Goal: Task Accomplishment & Management: Complete application form

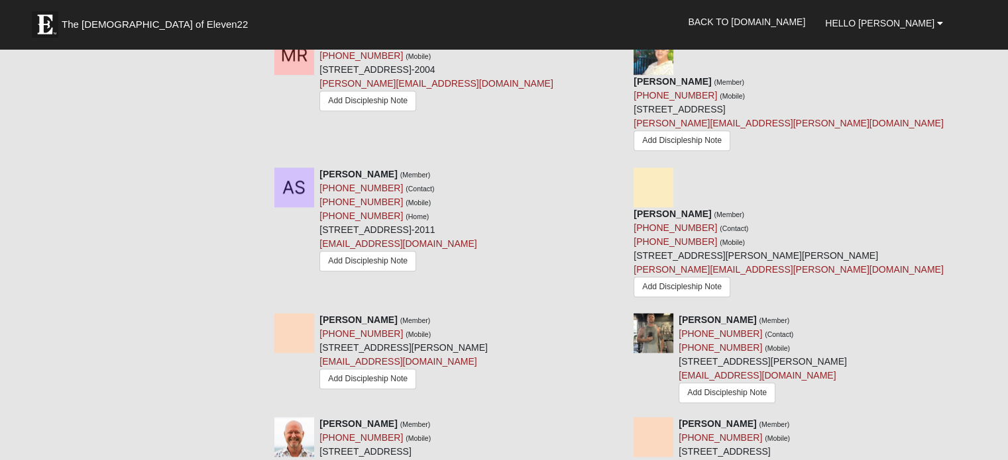
scroll to position [1197, 0]
click at [617, 417] on icon at bounding box center [618, 421] width 9 height 9
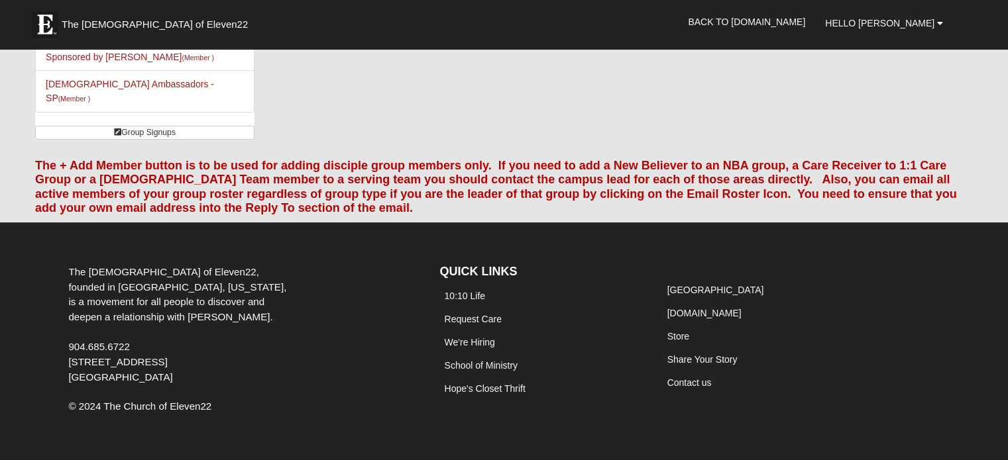
click at [617, 285] on li "10:10 Life" at bounding box center [540, 296] width 203 height 23
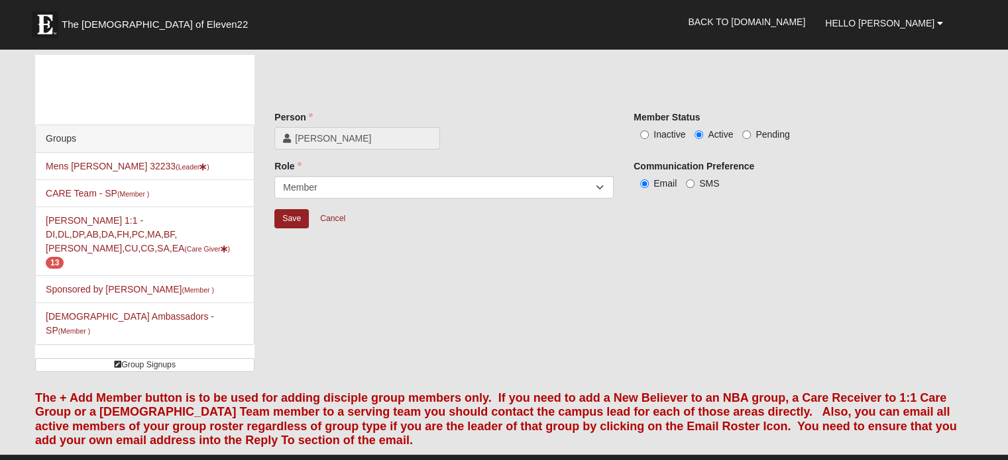
click at [635, 144] on div "Member Status Inactive Active Pending" at bounding box center [802, 131] width 359 height 40
click at [642, 131] on input "Inactive" at bounding box center [644, 135] width 9 height 9
radio input "true"
click at [296, 217] on input "Save" at bounding box center [291, 218] width 34 height 19
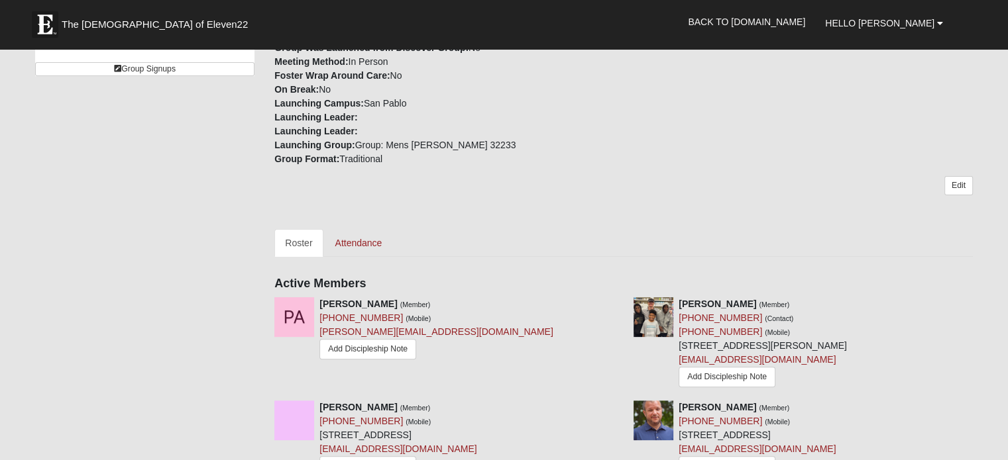
scroll to position [268, 0]
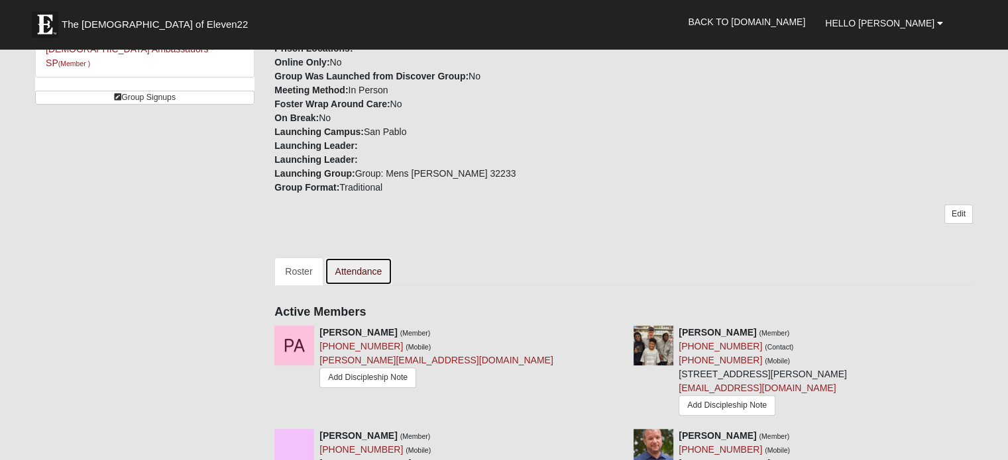
click at [363, 260] on link "Attendance" at bounding box center [359, 272] width 68 height 28
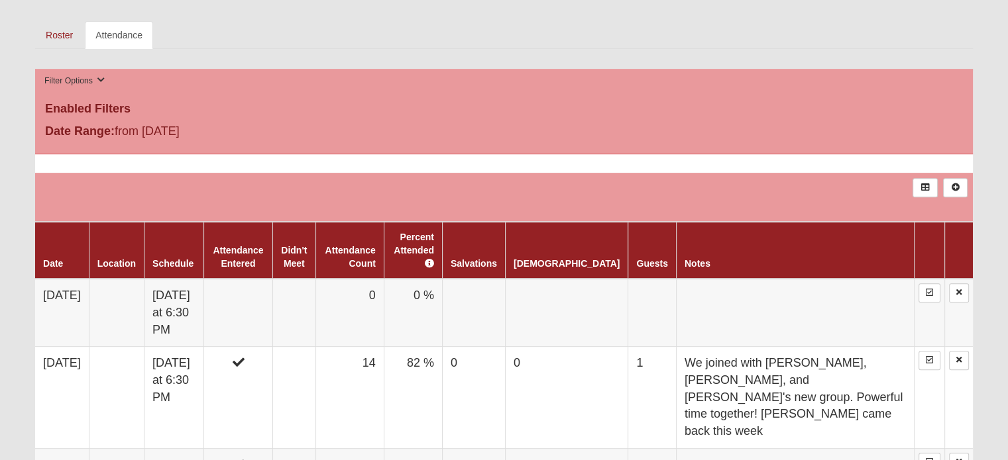
scroll to position [495, 0]
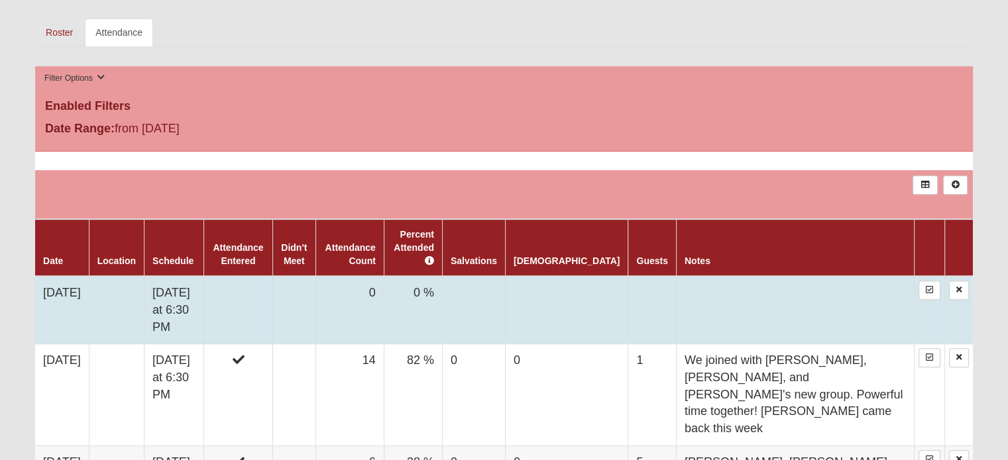
click at [343, 288] on td "0" at bounding box center [349, 310] width 68 height 68
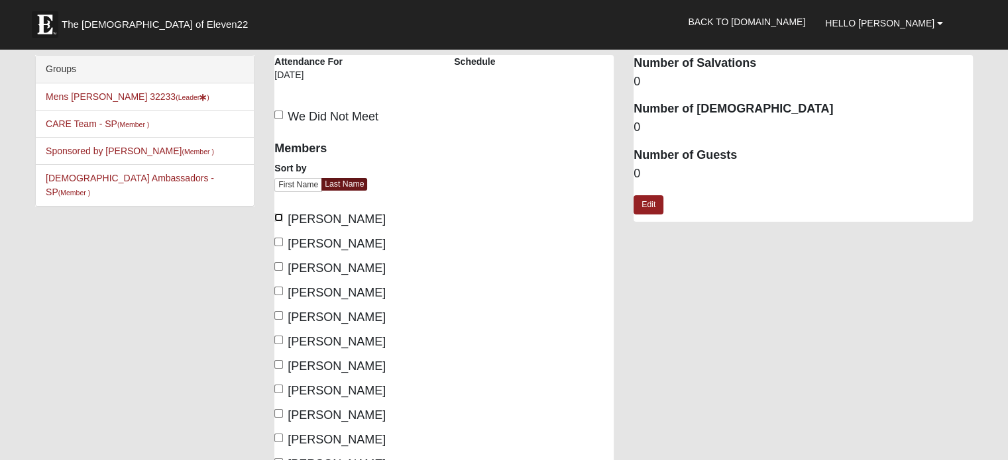
click at [280, 217] on input "[PERSON_NAME]" at bounding box center [278, 217] width 9 height 9
checkbox input "true"
click at [276, 293] on input "[PERSON_NAME]" at bounding box center [278, 291] width 9 height 9
checkbox input "true"
click at [279, 313] on input "[PERSON_NAME]" at bounding box center [278, 315] width 9 height 9
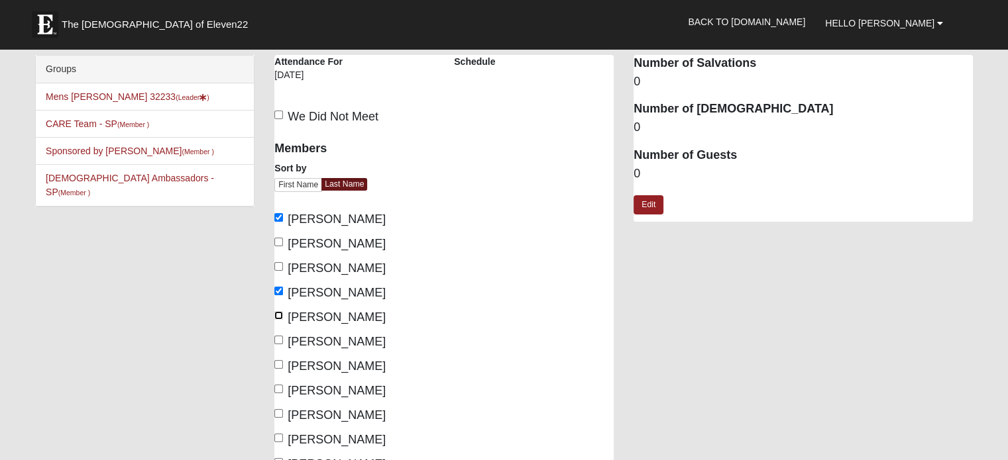
checkbox input "true"
click at [281, 337] on input "[PERSON_NAME]" at bounding box center [278, 340] width 9 height 9
checkbox input "true"
click at [278, 390] on input "[PERSON_NAME]" at bounding box center [278, 389] width 9 height 9
checkbox input "true"
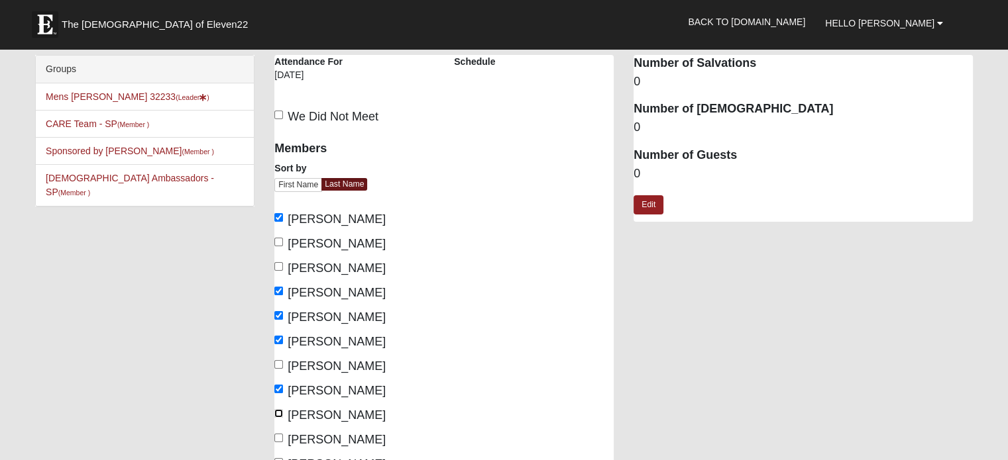
click at [281, 417] on input "[PERSON_NAME]" at bounding box center [278, 413] width 9 height 9
checkbox input "true"
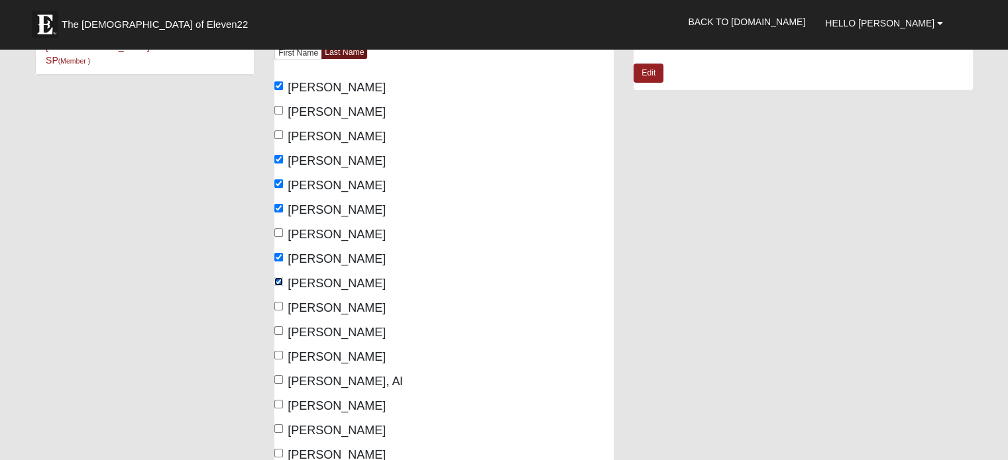
scroll to position [142, 0]
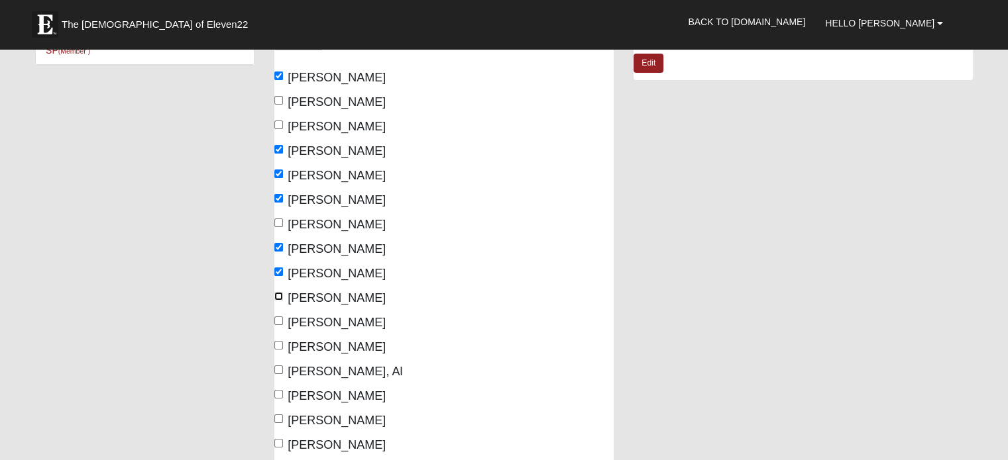
click at [278, 296] on input "[PERSON_NAME]" at bounding box center [278, 296] width 9 height 9
checkbox input "true"
click at [280, 319] on input "[PERSON_NAME]" at bounding box center [278, 321] width 9 height 9
checkbox input "true"
click at [278, 344] on input "[PERSON_NAME]" at bounding box center [278, 345] width 9 height 9
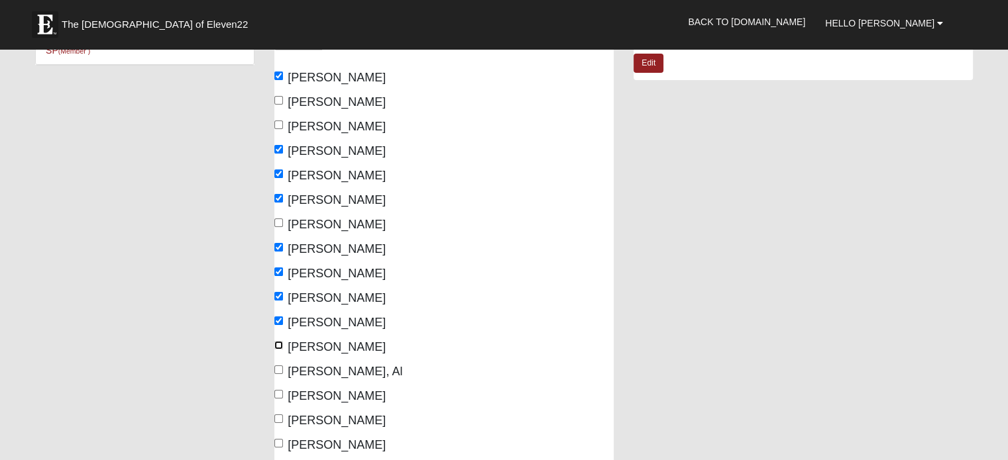
checkbox input "true"
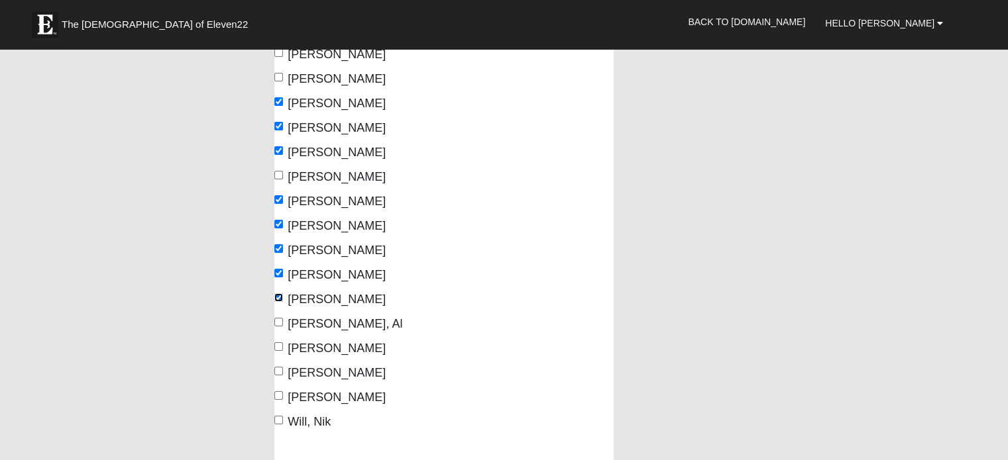
scroll to position [190, 0]
click at [279, 394] on input "[PERSON_NAME]" at bounding box center [278, 395] width 9 height 9
checkbox input "true"
click at [278, 415] on input "Will, Nik" at bounding box center [278, 419] width 9 height 9
checkbox input "true"
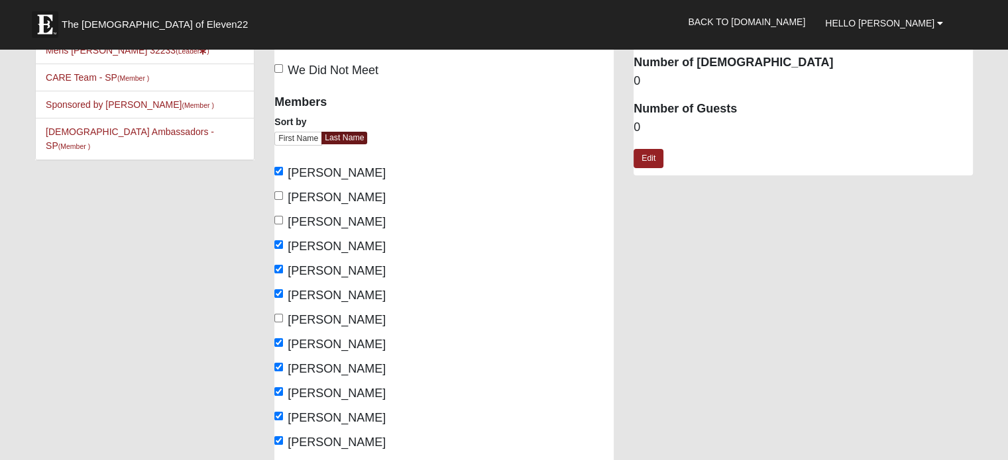
scroll to position [47, 0]
click at [651, 150] on link "Edit" at bounding box center [648, 157] width 30 height 19
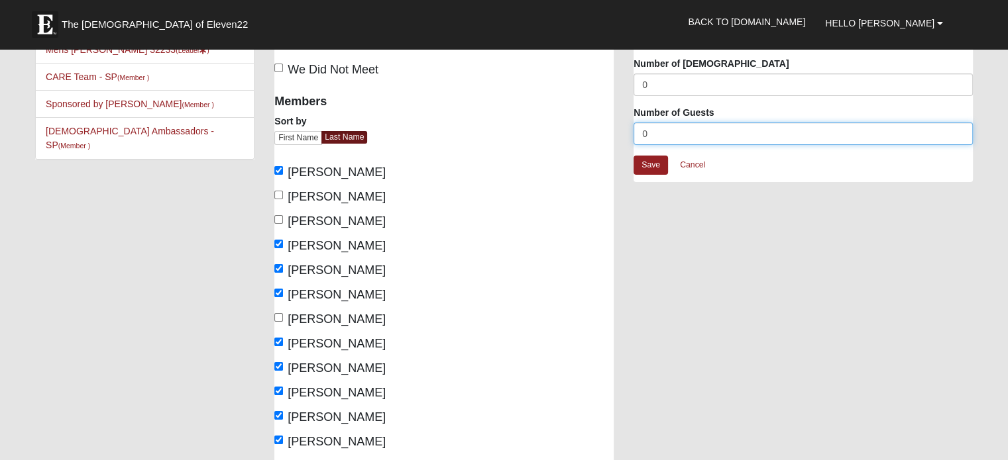
click at [647, 129] on input "0" at bounding box center [802, 134] width 339 height 23
type input "3"
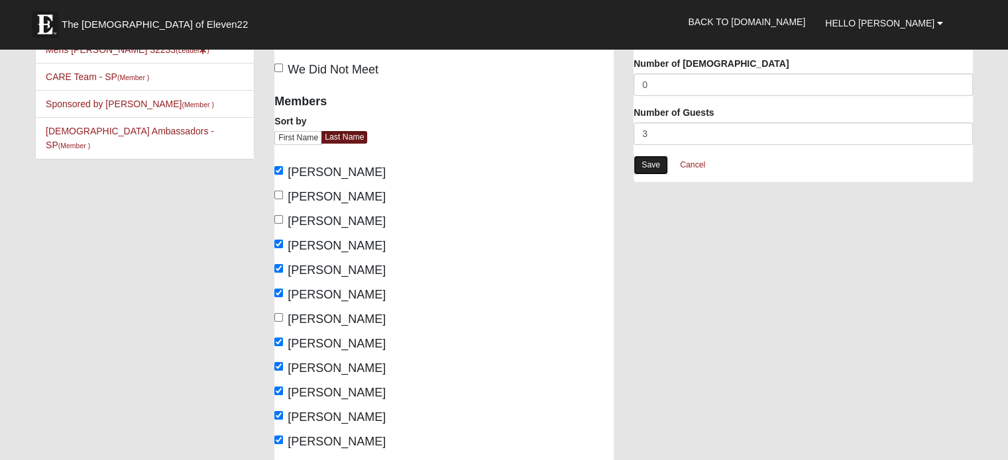
click at [650, 164] on link "Save" at bounding box center [650, 165] width 34 height 19
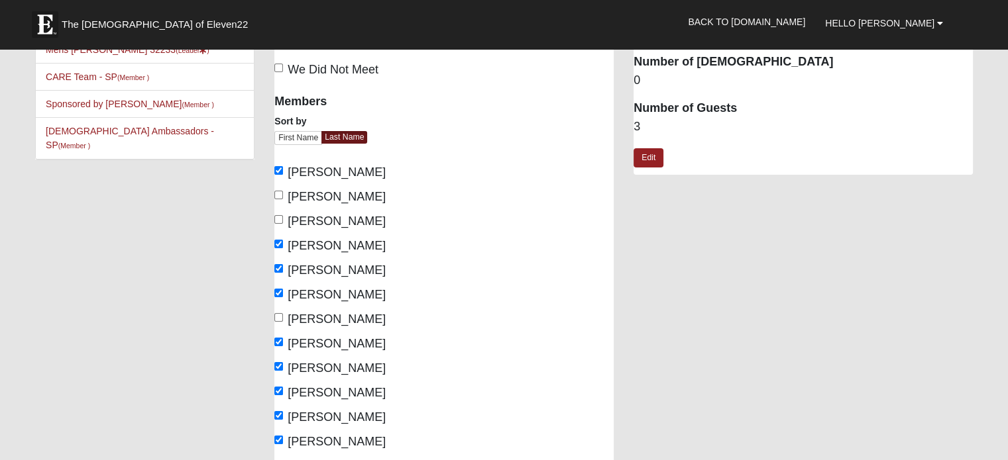
scroll to position [392, 0]
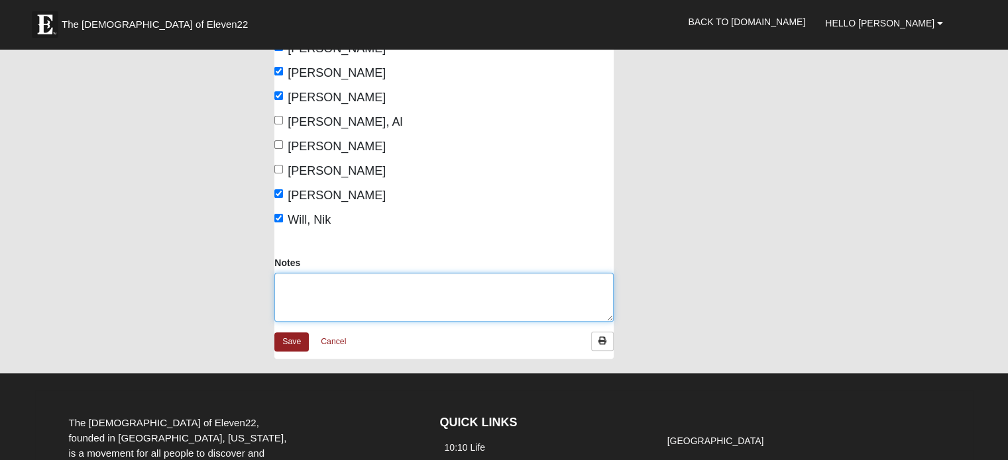
click at [315, 285] on textarea "Notes" at bounding box center [443, 297] width 339 height 49
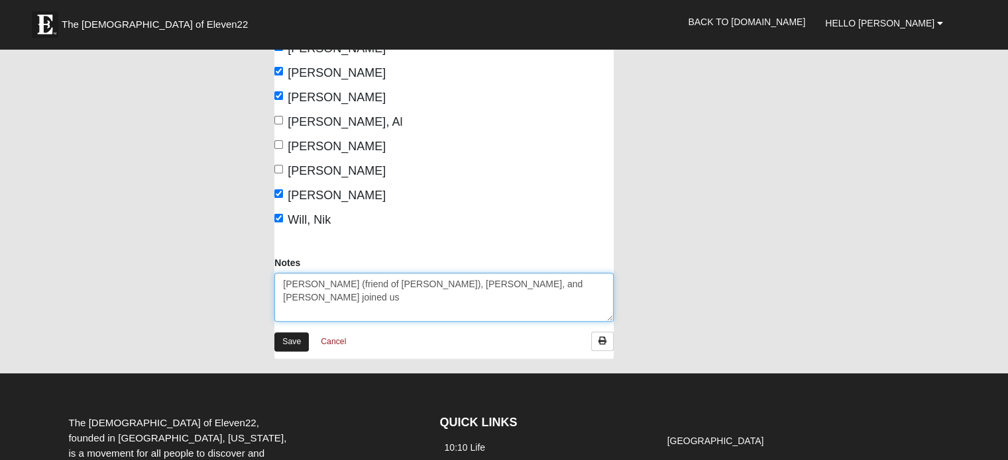
type textarea "[PERSON_NAME] (friend of [PERSON_NAME]), [PERSON_NAME], and [PERSON_NAME] joine…"
click at [288, 336] on link "Save" at bounding box center [291, 342] width 34 height 19
